Goal: Information Seeking & Learning: Learn about a topic

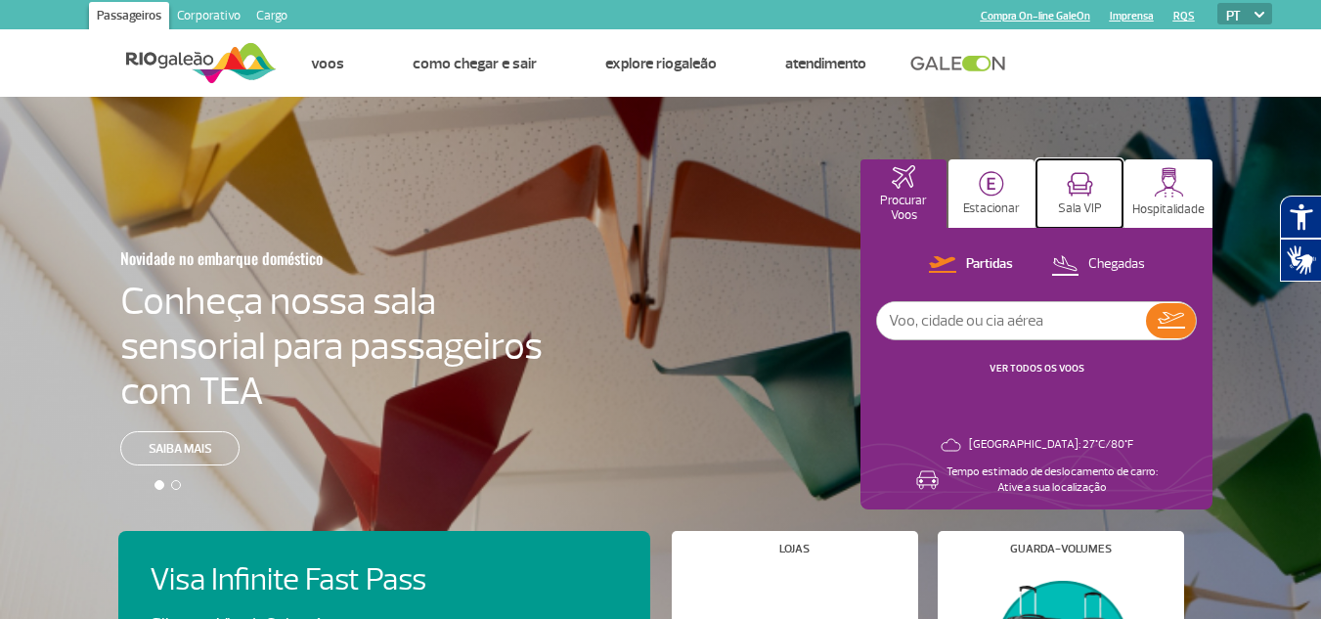
click at [1097, 181] on button "Sala VIP" at bounding box center [1080, 193] width 86 height 68
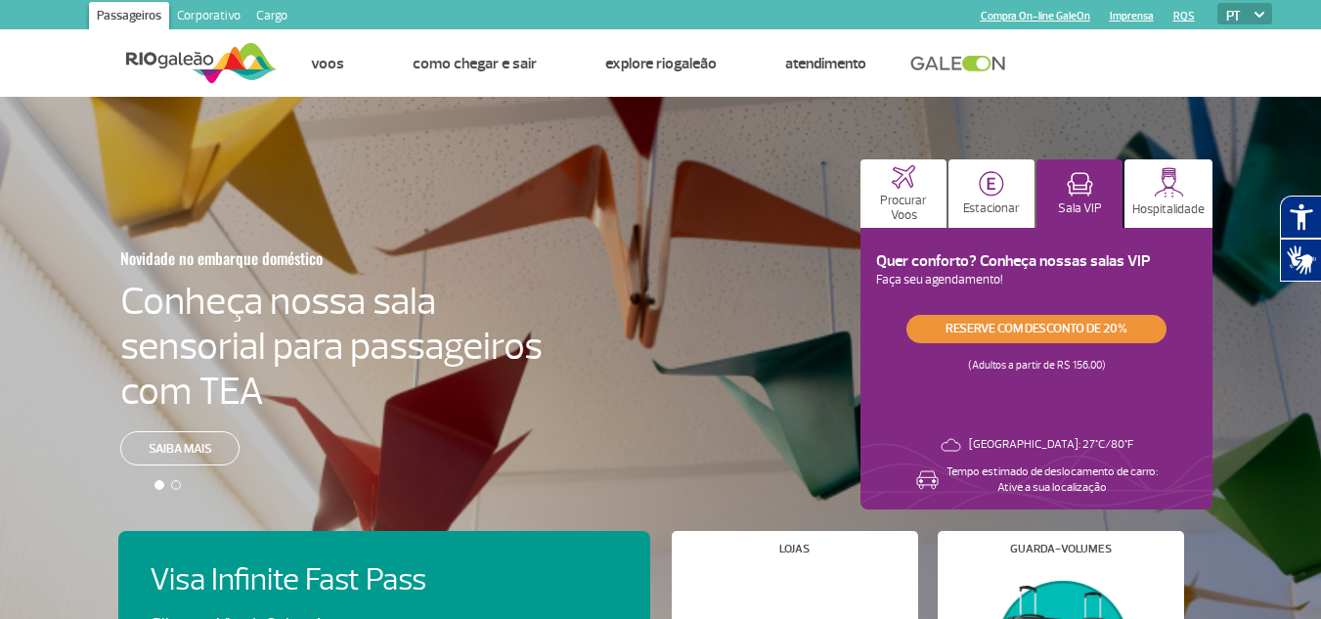
click at [1114, 331] on link "Reserve com desconto de 20%" at bounding box center [1037, 329] width 260 height 28
click at [681, 456] on div "Novidade no embarque doméstico Conheça nossa sala sensorial para passageiros co…" at bounding box center [660, 361] width 1321 height 528
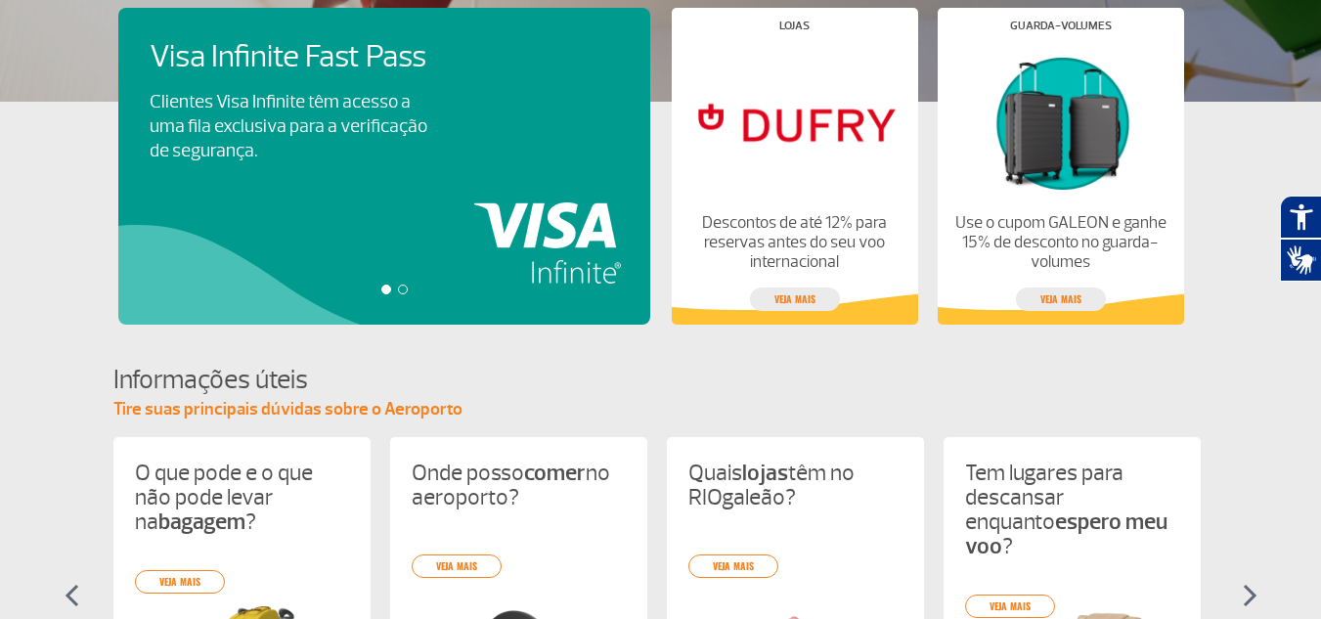
scroll to position [489, 0]
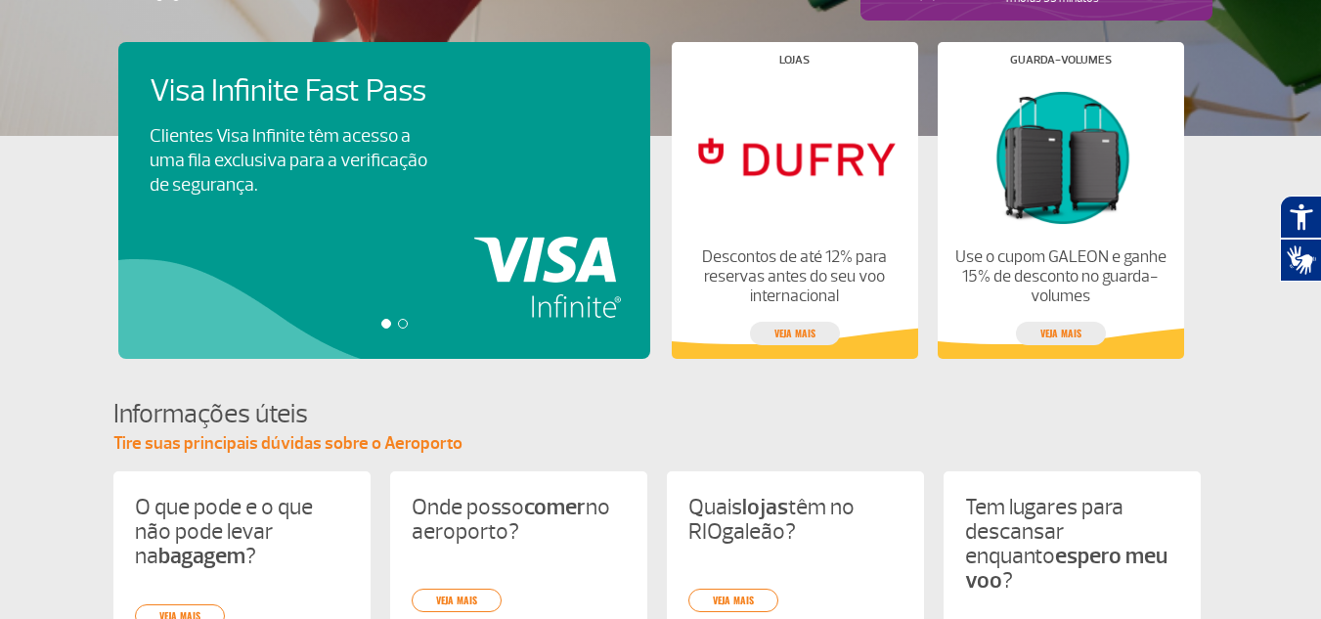
click at [379, 218] on div "Visa Infinite Fast Pass Clientes Visa Infinite têm acesso a uma fila exclusiva …" at bounding box center [395, 200] width 554 height 317
click at [403, 320] on div at bounding box center [403, 324] width 10 height 10
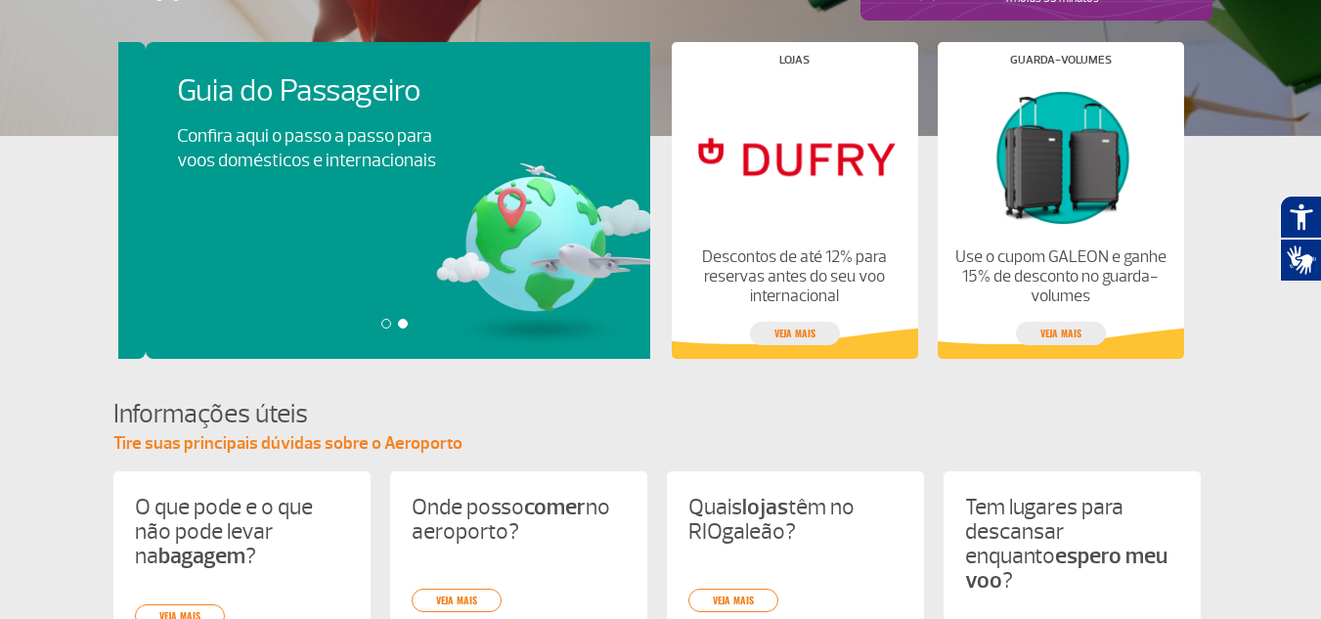
scroll to position [0, 532]
